Goal: Task Accomplishment & Management: Manage account settings

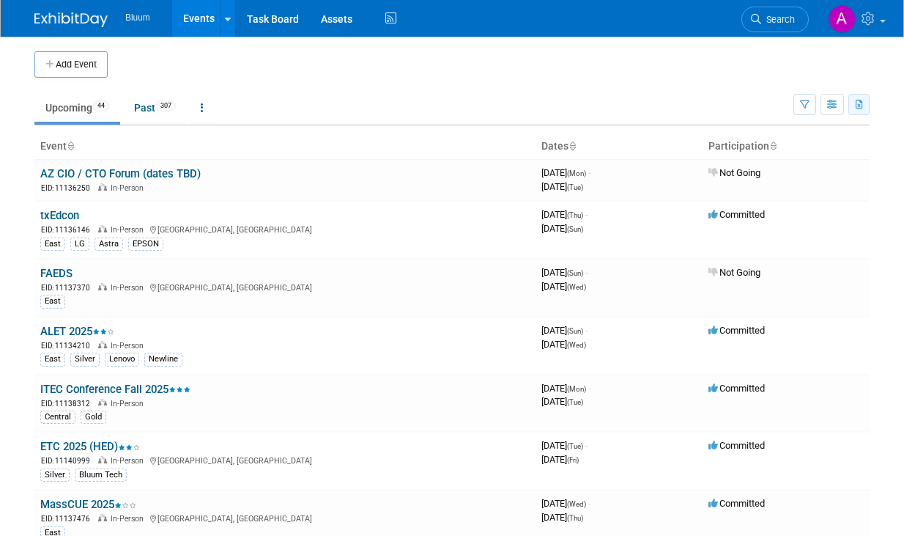
click at [859, 105] on icon "button" at bounding box center [860, 105] width 8 height 10
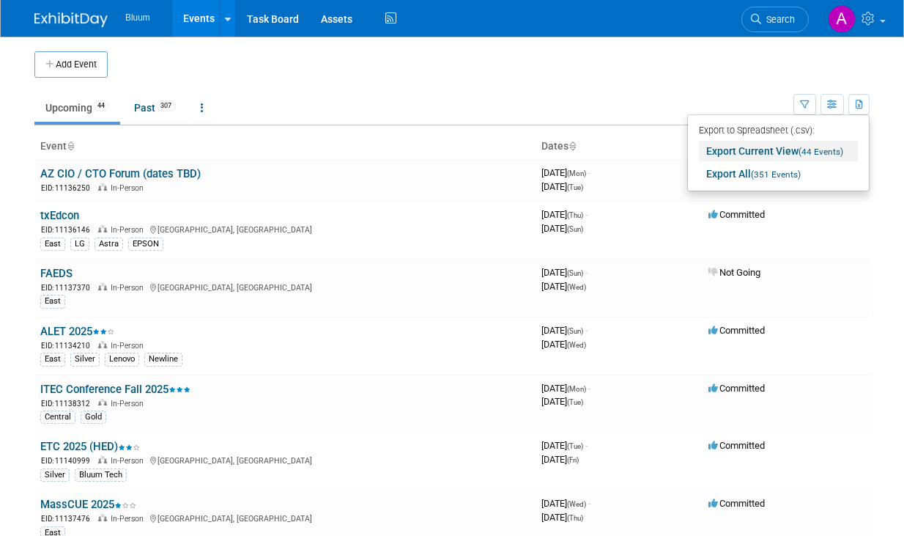
click at [791, 149] on link "Export Current View (44 Events)" at bounding box center [778, 151] width 159 height 21
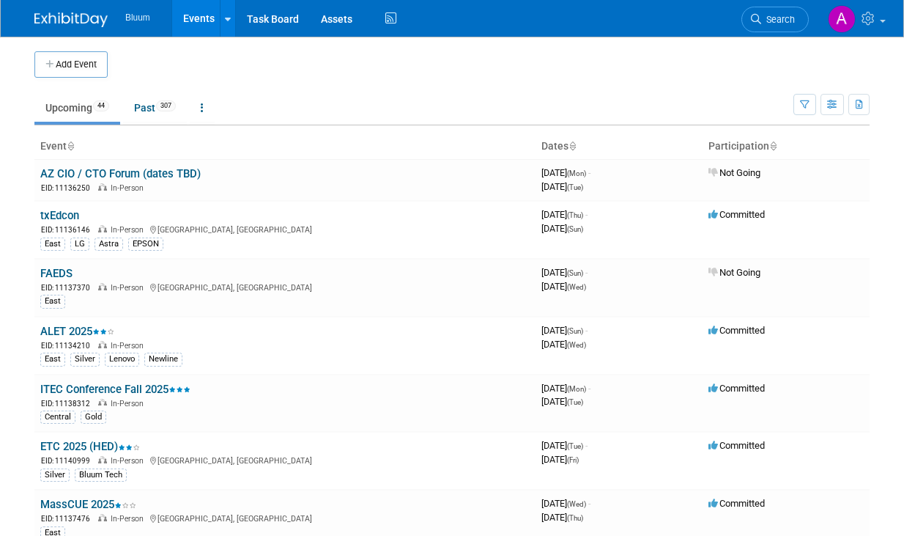
click at [18, 201] on body "Bluum Events Add Event Bulk Upload Events Shareable Event Boards Recently Viewe…" at bounding box center [452, 268] width 904 height 536
click at [149, 116] on link "Past 307" at bounding box center [155, 108] width 64 height 28
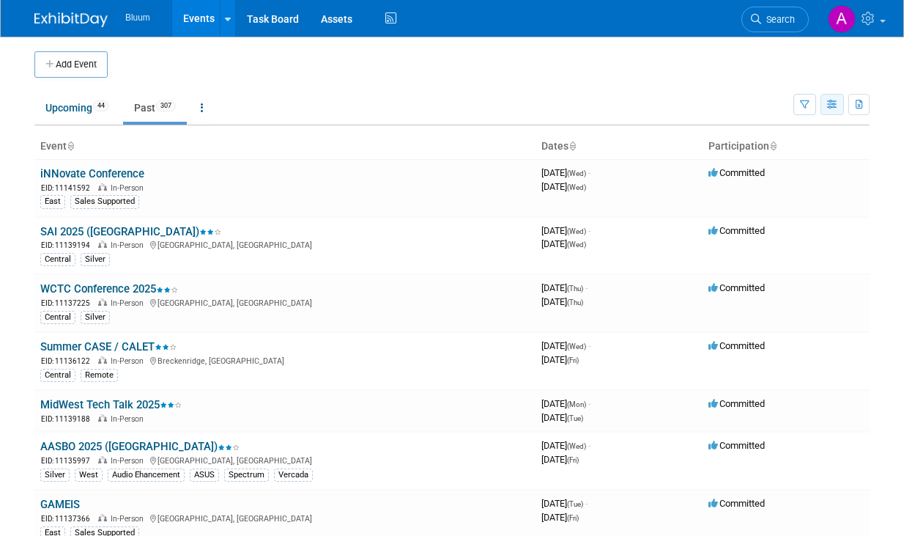
click at [843, 103] on button "button" at bounding box center [832, 104] width 23 height 21
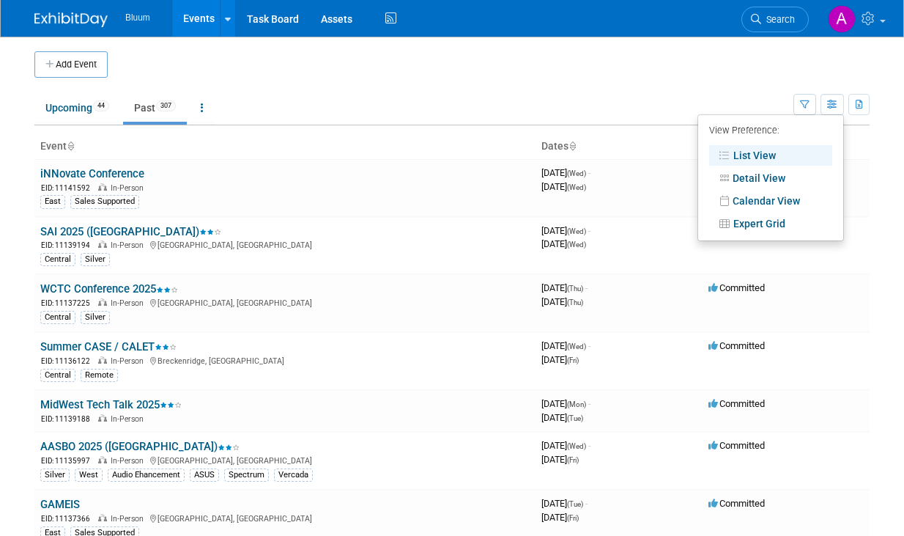
click at [377, 84] on td "Upcoming 44 Past 307 All Events 351 Past and Upcoming Grouped Annually Events g…" at bounding box center [413, 102] width 759 height 48
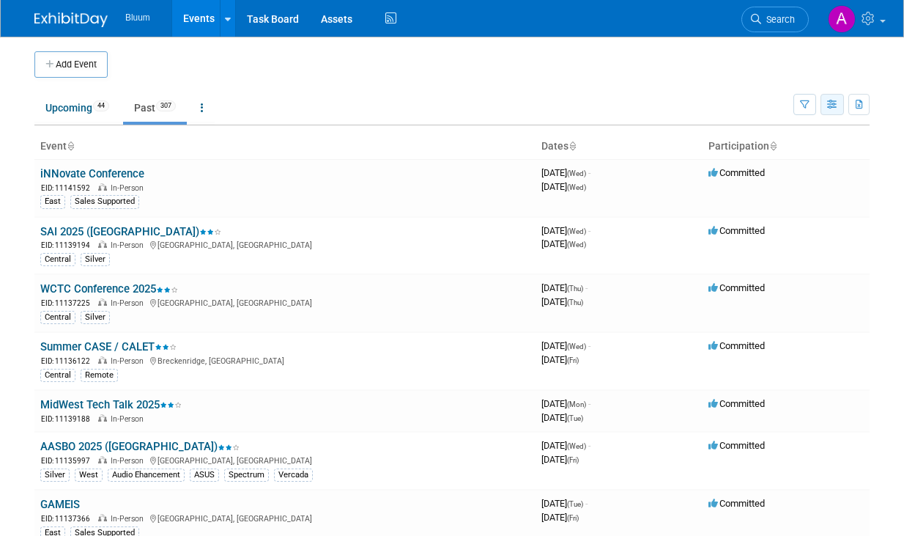
click at [833, 106] on icon "button" at bounding box center [832, 105] width 11 height 10
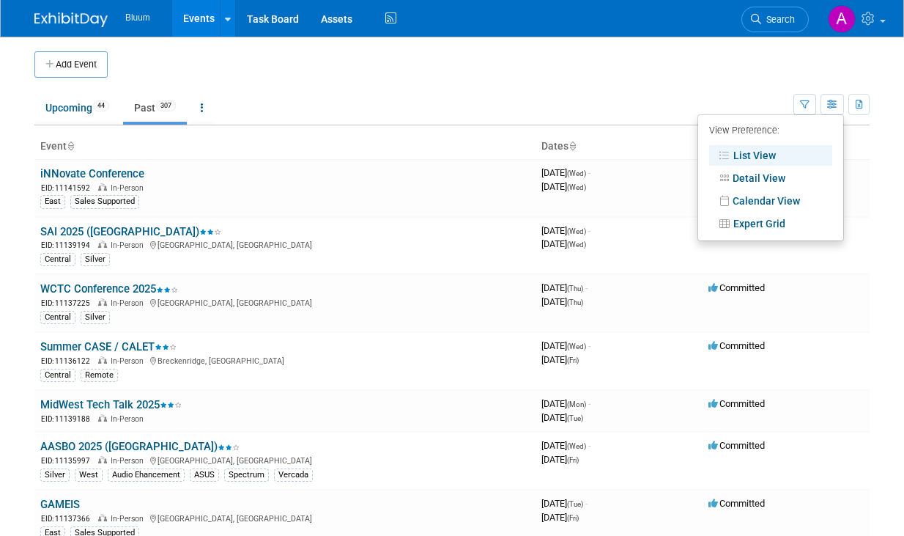
click at [712, 100] on ul "Upcoming 44 Past 307 All Events 351 Past and Upcoming Grouped Annually Events g…" at bounding box center [413, 108] width 759 height 33
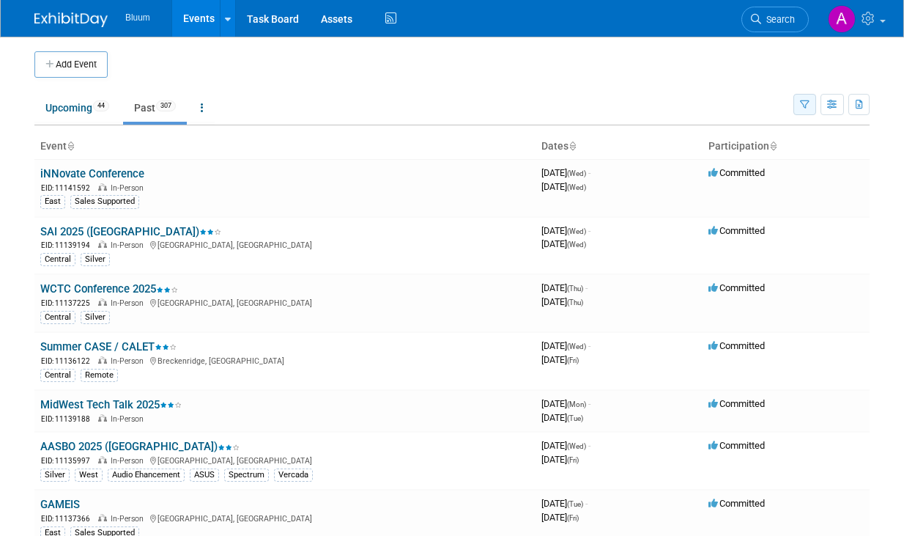
click at [800, 104] on icon "button" at bounding box center [805, 105] width 10 height 10
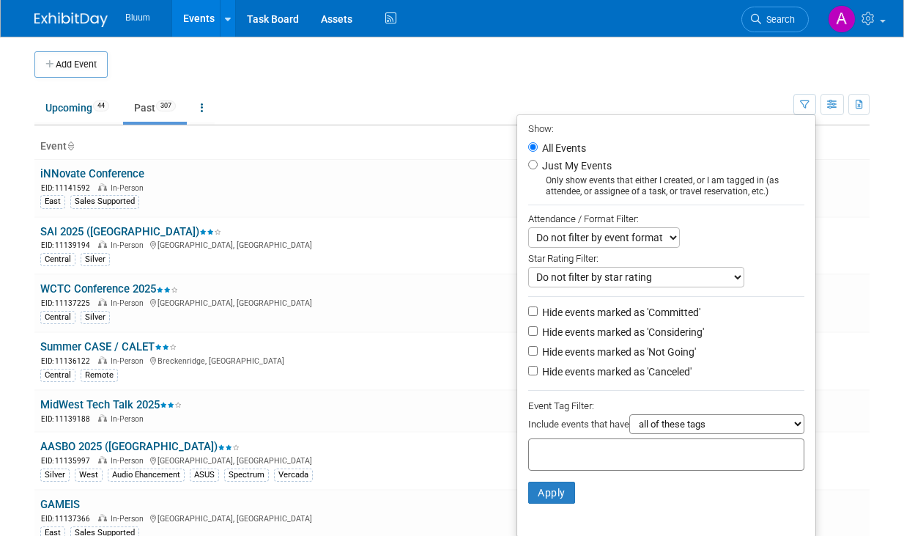
click at [453, 97] on ul "Upcoming 44 Past 307 All Events 351 Past and Upcoming Grouped Annually Events g…" at bounding box center [413, 108] width 759 height 33
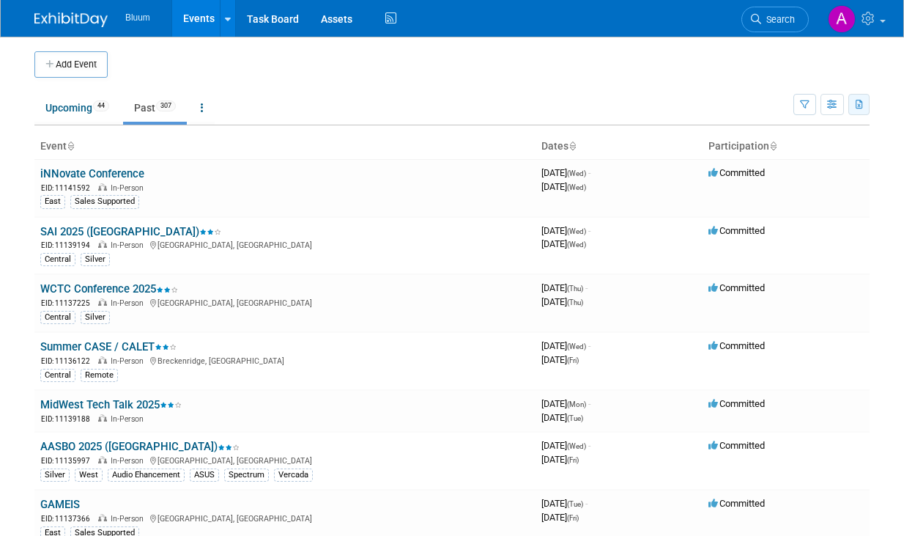
click at [862, 101] on icon "button" at bounding box center [860, 105] width 8 height 10
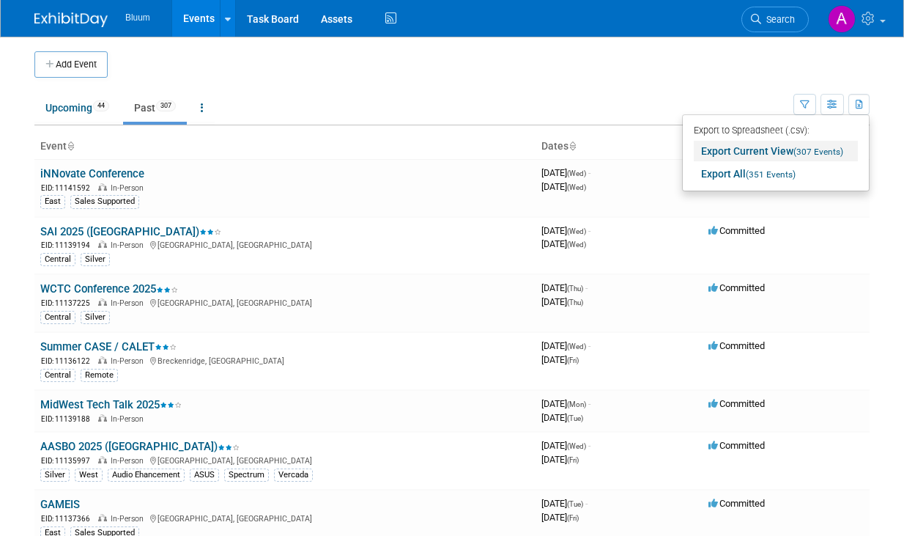
click at [798, 152] on span "(307 Events)" at bounding box center [818, 152] width 50 height 10
click at [0, 0] on div at bounding box center [0, 0] width 0 height 0
